Goal: Task Accomplishment & Management: Manage account settings

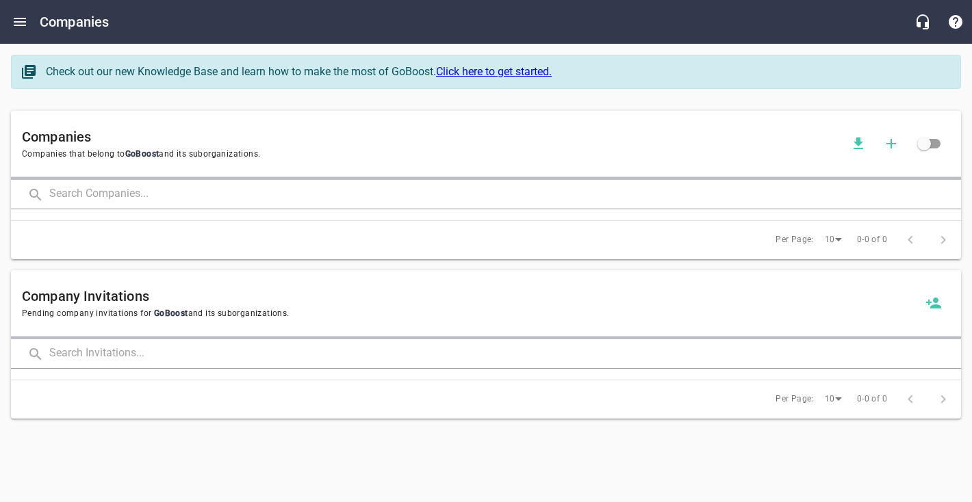
click at [66, 190] on input "text" at bounding box center [504, 194] width 911 height 29
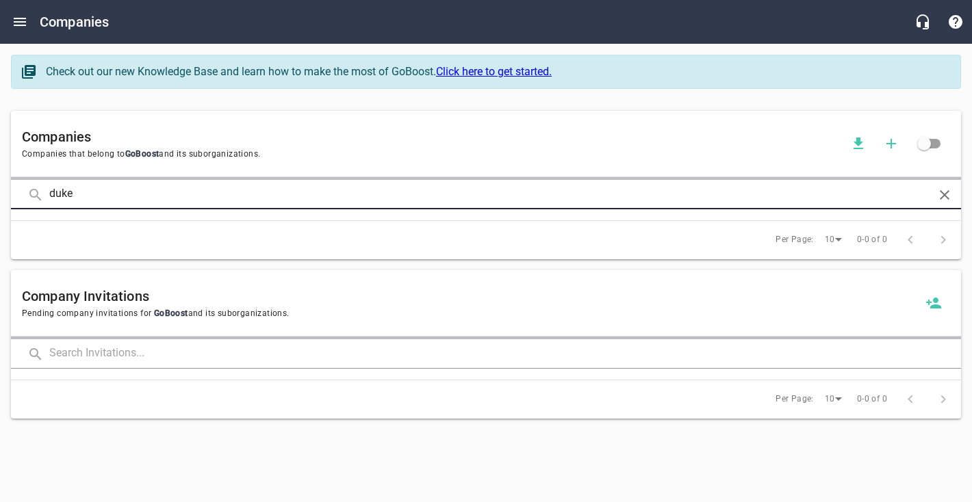
type input "duke"
click button at bounding box center [0, 0] width 0 height 0
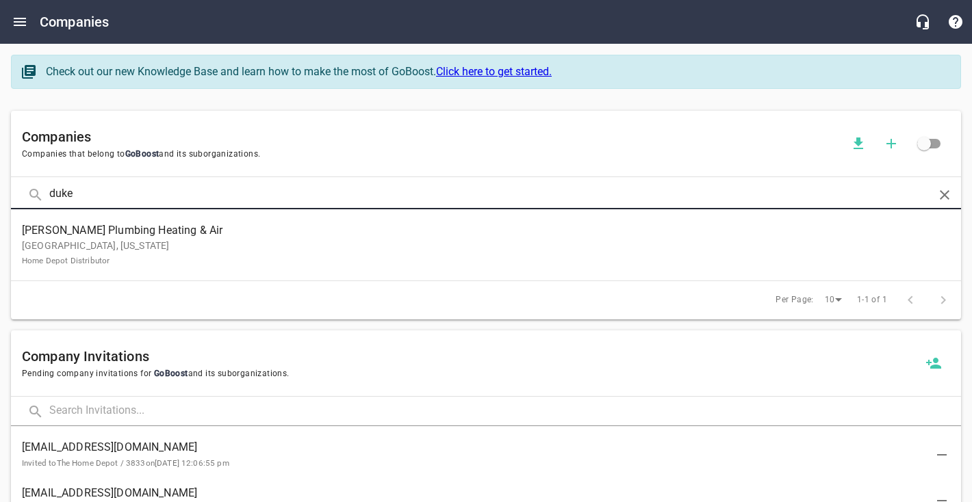
click at [324, 229] on span "[PERSON_NAME] Plumbing Heating & Air" at bounding box center [475, 230] width 906 height 16
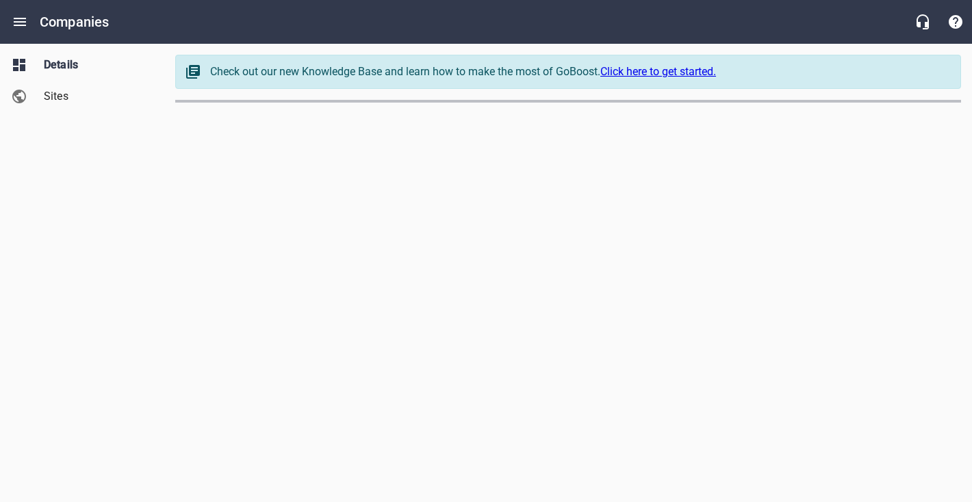
select select "[US_STATE]"
select select "62"
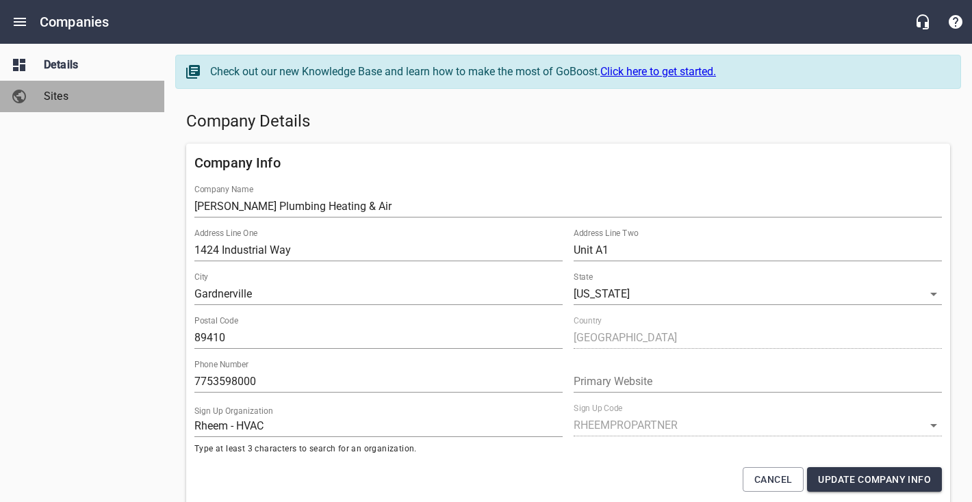
click at [45, 92] on span "Sites" at bounding box center [96, 96] width 104 height 16
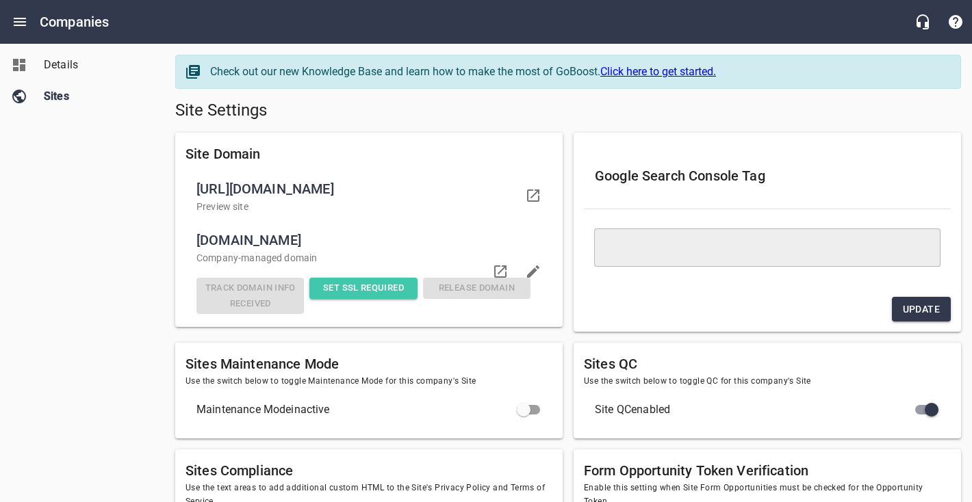
click at [361, 296] on span "Set SSL Required" at bounding box center [363, 289] width 96 height 16
click at [532, 202] on icon at bounding box center [533, 195] width 16 height 16
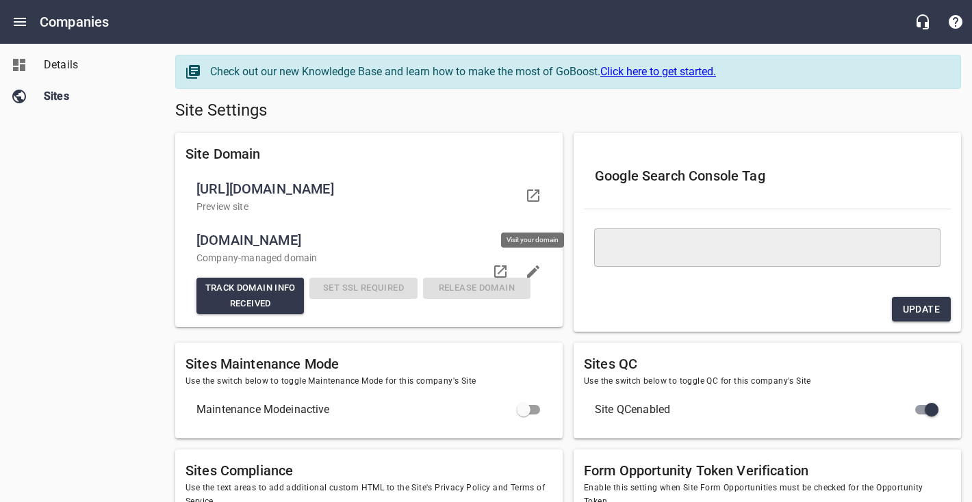
click at [58, 74] on link "Details" at bounding box center [82, 64] width 164 height 31
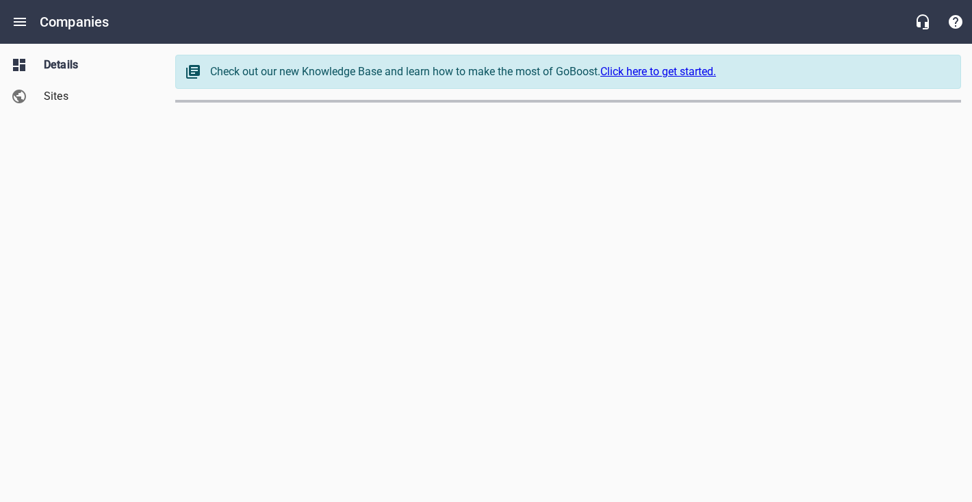
select select "[US_STATE]"
select select "62"
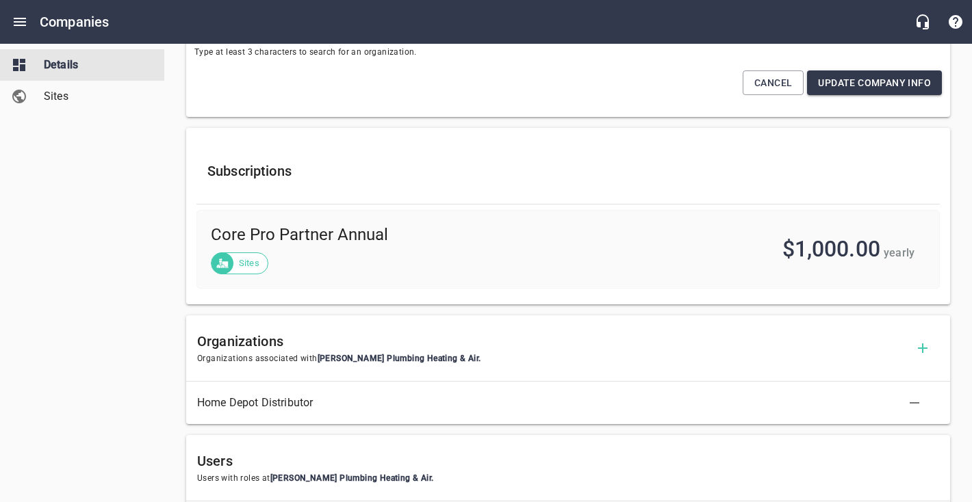
scroll to position [401, 0]
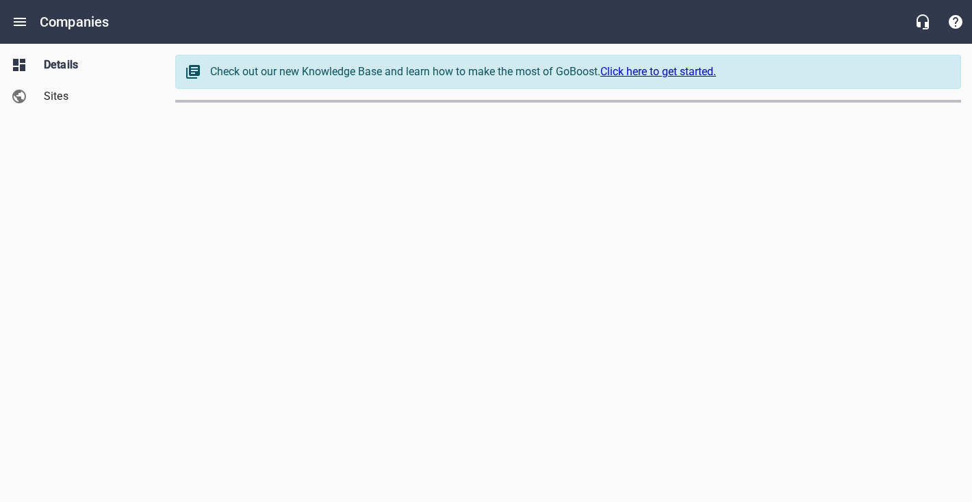
select select "[US_STATE]"
select select "5"
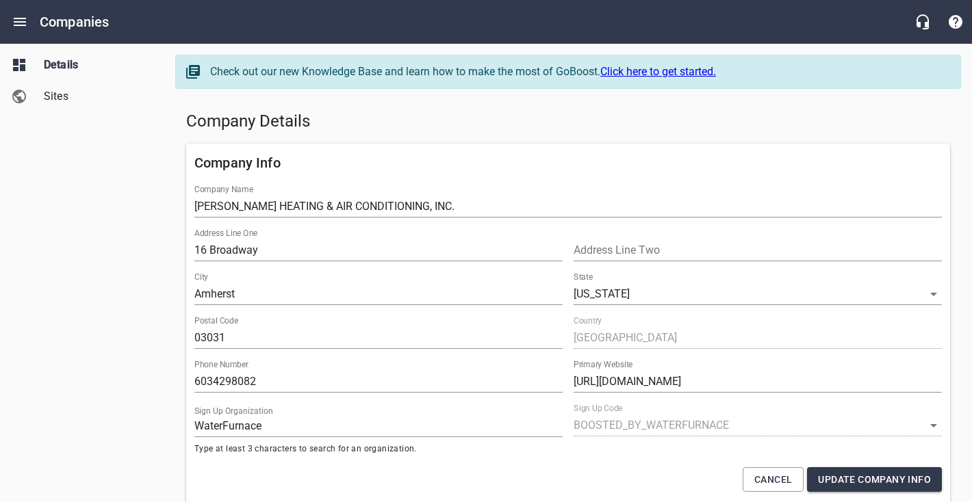
click at [888, 105] on div "Company Details" at bounding box center [568, 121] width 775 height 33
